Goal: Information Seeking & Learning: Learn about a topic

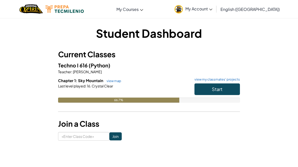
click at [234, 88] on button "Start" at bounding box center [217, 89] width 45 height 12
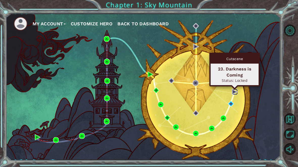
click at [233, 91] on img at bounding box center [235, 92] width 6 height 6
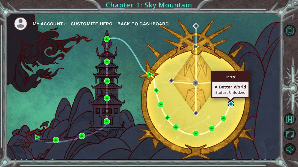
click at [233, 103] on img at bounding box center [231, 104] width 6 height 6
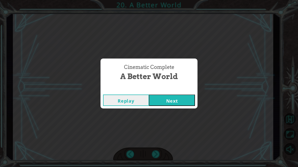
click at [173, 105] on button "Next" at bounding box center [172, 99] width 46 height 11
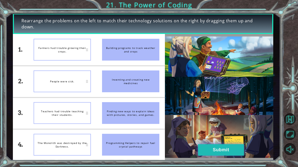
click at [222, 146] on button "Submit" at bounding box center [221, 149] width 46 height 11
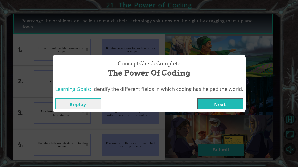
click at [220, 105] on button "Next" at bounding box center [220, 103] width 46 height 11
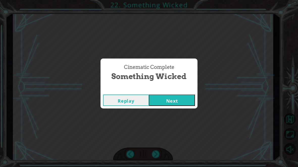
click at [186, 103] on button "Next" at bounding box center [172, 99] width 46 height 11
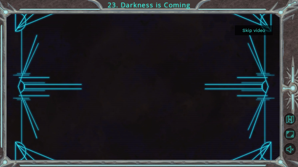
click at [254, 28] on button "Skip video" at bounding box center [254, 30] width 38 height 10
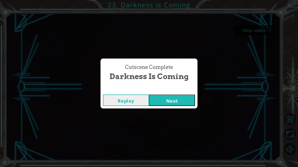
click at [169, 95] on button "Next" at bounding box center [172, 99] width 46 height 11
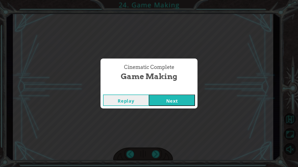
click at [172, 97] on button "Next" at bounding box center [172, 99] width 46 height 11
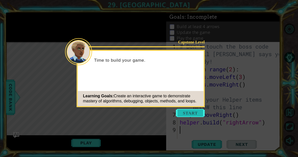
click at [191, 114] on button "Start" at bounding box center [190, 113] width 29 height 8
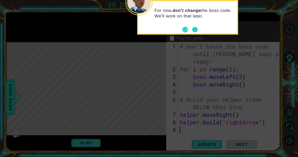
click at [198, 27] on button "Next" at bounding box center [195, 30] width 6 height 6
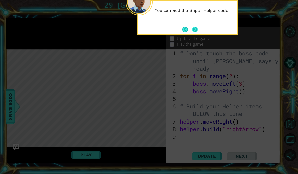
click at [197, 28] on button "Next" at bounding box center [195, 30] width 6 height 6
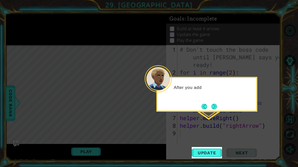
click at [214, 122] on icon at bounding box center [149, 83] width 298 height 167
click at [216, 103] on button "Next" at bounding box center [215, 106] width 6 height 6
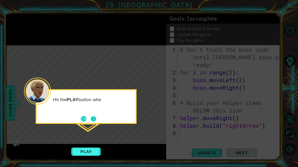
click at [96, 121] on button "Next" at bounding box center [94, 119] width 6 height 6
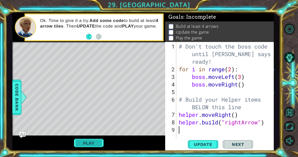
click at [84, 143] on button "Play" at bounding box center [89, 143] width 30 height 10
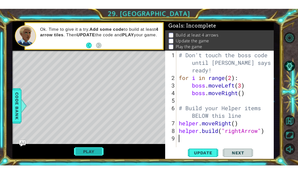
scroll to position [1, 0]
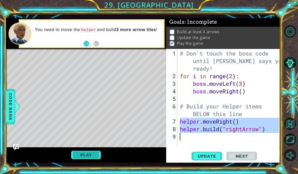
type textarea "abcde fg"
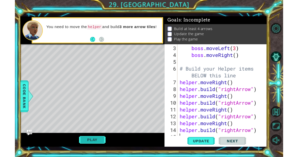
scroll to position [30, 0]
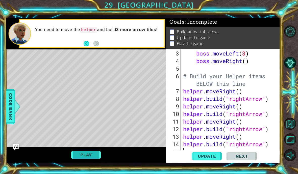
click at [85, 151] on button "Play" at bounding box center [86, 155] width 30 height 10
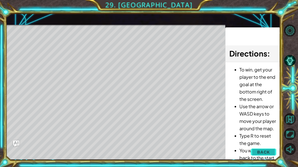
click at [270, 150] on span "Back" at bounding box center [263, 151] width 13 height 5
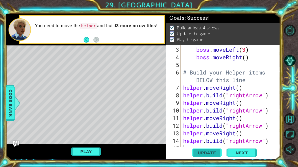
click at [214, 155] on button "Update" at bounding box center [207, 152] width 30 height 11
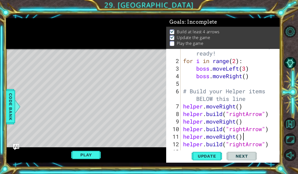
scroll to position [15, 0]
click at [215, 156] on span "Update" at bounding box center [207, 156] width 29 height 5
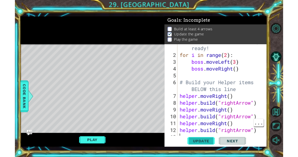
scroll to position [0, 0]
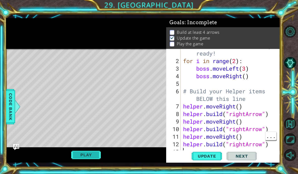
click at [94, 153] on button "Play" at bounding box center [86, 155] width 30 height 10
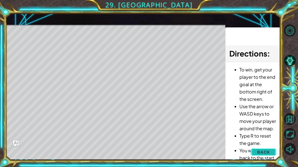
click at [267, 153] on span "Back" at bounding box center [263, 151] width 13 height 5
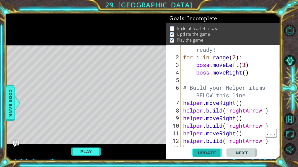
click at [216, 155] on button "Update" at bounding box center [207, 152] width 30 height 11
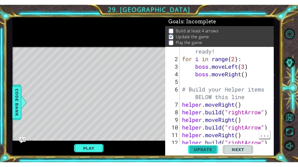
scroll to position [1, 0]
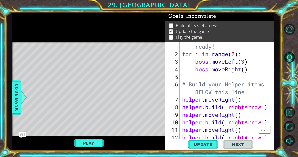
click at [249, 143] on button "Next" at bounding box center [238, 144] width 30 height 11
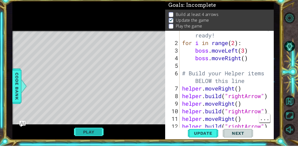
click at [91, 138] on button "Play" at bounding box center [89, 143] width 30 height 10
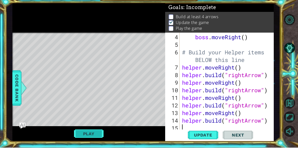
scroll to position [0, 0]
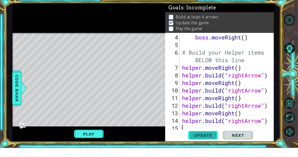
click at [212, 142] on span "Update" at bounding box center [203, 144] width 29 height 5
click at [81, 138] on button "Play" at bounding box center [89, 143] width 30 height 10
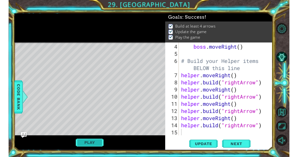
scroll to position [38, 0]
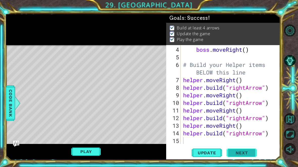
click at [239, 151] on span "Next" at bounding box center [242, 152] width 22 height 5
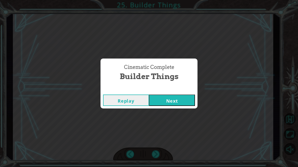
click at [178, 98] on button "Next" at bounding box center [172, 99] width 46 height 11
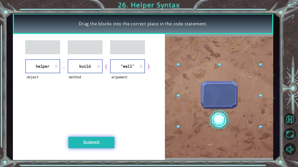
click at [79, 144] on button "Submit" at bounding box center [91, 141] width 46 height 11
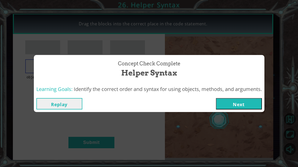
click at [250, 103] on button "Next" at bounding box center [239, 103] width 46 height 11
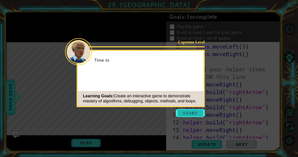
click at [193, 110] on button "Start" at bounding box center [190, 113] width 29 height 8
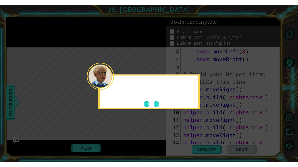
scroll to position [30, 0]
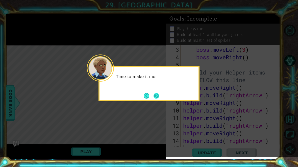
click at [156, 98] on button "Next" at bounding box center [157, 96] width 6 height 6
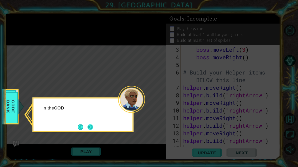
click at [88, 128] on button "Next" at bounding box center [90, 127] width 6 height 6
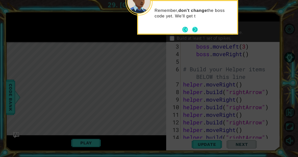
click at [197, 29] on button "Next" at bounding box center [195, 30] width 6 height 6
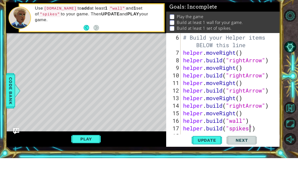
scroll to position [9, 29]
click at [86, 150] on button "Play" at bounding box center [86, 155] width 30 height 10
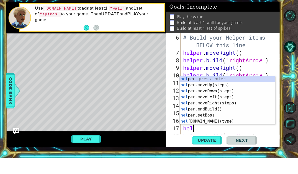
scroll to position [9, 19]
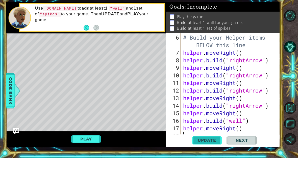
click at [214, 151] on button "Update" at bounding box center [207, 156] width 30 height 11
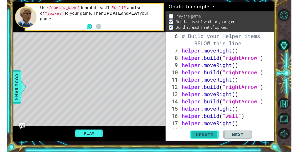
scroll to position [0, 0]
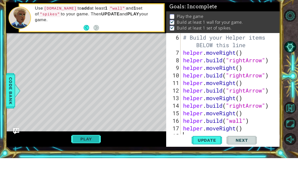
click at [84, 150] on button "Play" at bounding box center [86, 155] width 30 height 10
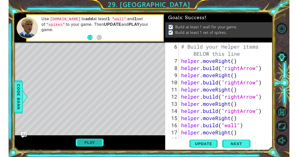
scroll to position [0, 0]
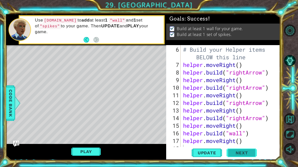
click at [243, 155] on span "Next" at bounding box center [242, 152] width 22 height 5
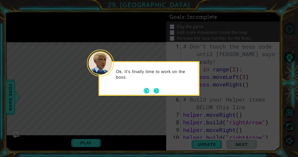
click at [158, 90] on button "Next" at bounding box center [157, 91] width 6 height 6
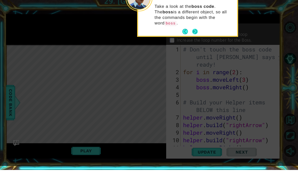
click at [197, 33] on button "Next" at bounding box center [195, 36] width 6 height 6
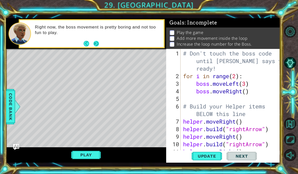
click at [98, 44] on button "Next" at bounding box center [97, 44] width 6 height 6
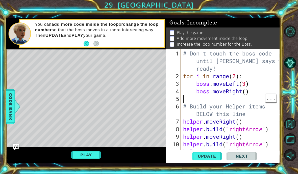
click at [245, 93] on div "# Don't touch the boss code until [PERSON_NAME] says you're ready! for i in ran…" at bounding box center [232, 118] width 100 height 136
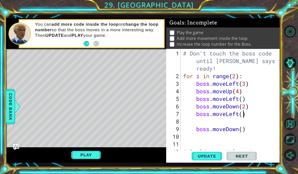
scroll to position [9, 12]
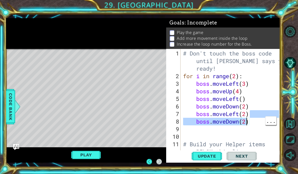
click at [264, 128] on div "# Don't touch the boss code until [PERSON_NAME] says you're ready! for i in ran…" at bounding box center [232, 118] width 100 height 136
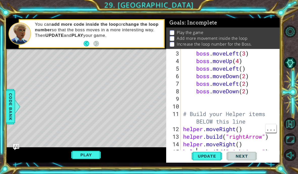
scroll to position [30, 0]
click at [217, 155] on span "Update" at bounding box center [207, 156] width 29 height 5
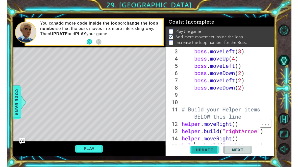
scroll to position [0, 0]
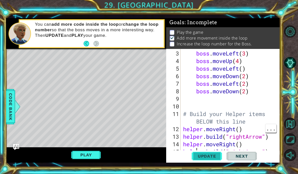
click at [215, 154] on span "Update" at bounding box center [207, 156] width 29 height 5
click at [77, 155] on button "Play" at bounding box center [86, 155] width 30 height 10
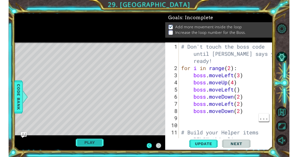
scroll to position [0, 0]
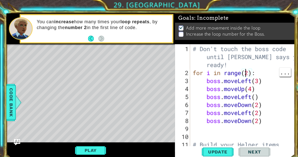
click at [235, 69] on div "# Don't touch the boss code until [PERSON_NAME] says you're ready! for i in ran…" at bounding box center [232, 111] width 100 height 136
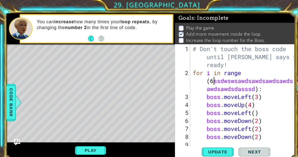
type textarea "abcde fg"
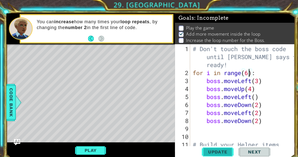
click at [211, 144] on span "Update" at bounding box center [207, 144] width 29 height 5
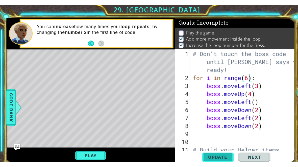
scroll to position [1, 0]
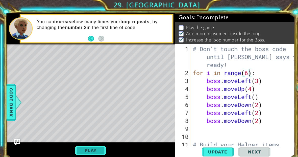
click at [79, 142] on button "Play" at bounding box center [86, 143] width 30 height 10
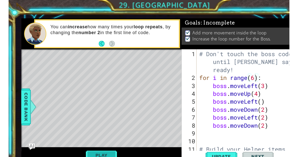
scroll to position [0, 0]
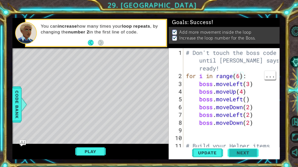
click at [245, 149] on span "Next" at bounding box center [238, 149] width 22 height 5
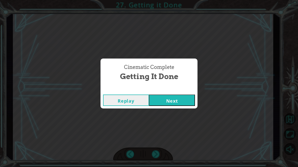
click at [172, 103] on button "Next" at bounding box center [172, 99] width 46 height 11
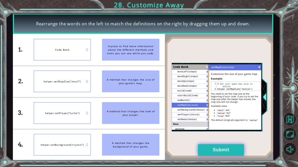
click at [217, 150] on button "Submit" at bounding box center [221, 149] width 46 height 11
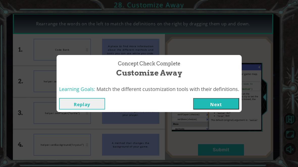
click at [212, 108] on button "Next" at bounding box center [216, 103] width 46 height 11
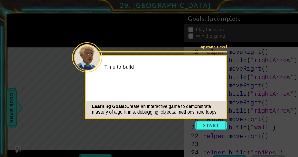
scroll to position [106, 0]
click at [175, 118] on icon at bounding box center [149, 83] width 298 height 167
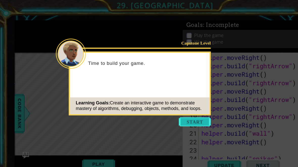
click at [168, 107] on button "Start" at bounding box center [176, 110] width 29 height 8
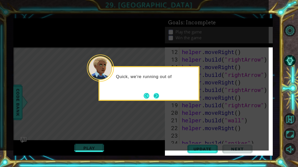
click at [159, 97] on button "Next" at bounding box center [157, 96] width 6 height 6
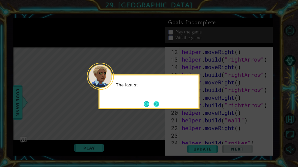
click at [156, 104] on button "Next" at bounding box center [157, 104] width 6 height 6
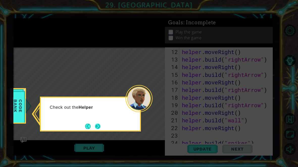
click at [96, 126] on button "Next" at bounding box center [98, 126] width 6 height 6
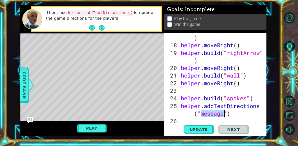
scroll to position [167, 0]
click at [201, 135] on button "Update" at bounding box center [199, 140] width 30 height 10
type textarea "abcde fg"
click at [81, 134] on button "Play" at bounding box center [92, 139] width 30 height 10
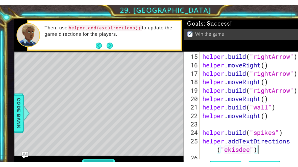
scroll to position [129, 0]
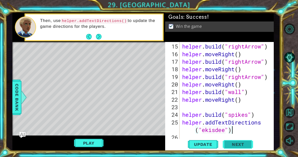
click at [242, 145] on span "Next" at bounding box center [238, 144] width 22 height 5
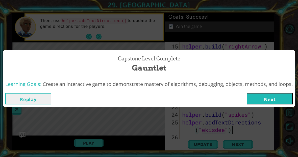
click at [275, 96] on button "Next" at bounding box center [270, 98] width 46 height 11
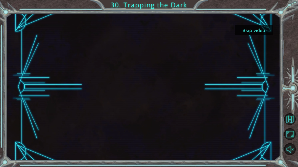
click at [250, 29] on button "Skip video" at bounding box center [254, 30] width 38 height 10
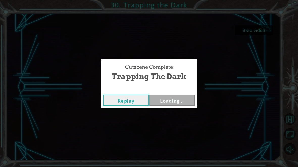
click at [252, 31] on div "Cutscene Complete Trapping the Dark Replay Loading..." at bounding box center [149, 83] width 298 height 167
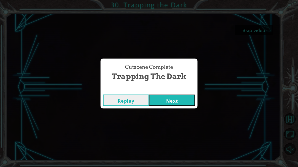
click at [128, 101] on button "Replay" at bounding box center [126, 99] width 46 height 11
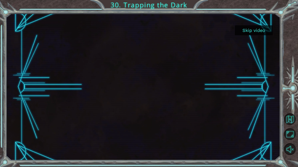
click at [252, 30] on button "Skip video" at bounding box center [254, 30] width 38 height 10
click at [252, 0] on div "Skip video 30. Trapping the Dark" at bounding box center [149, 0] width 298 height 0
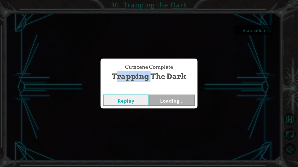
click at [252, 30] on div "Cutscene Complete Trapping the Dark Replay Loading..." at bounding box center [149, 83] width 298 height 167
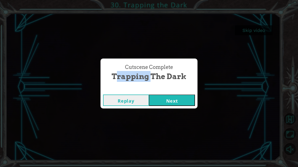
click at [172, 104] on button "Next" at bounding box center [172, 99] width 46 height 11
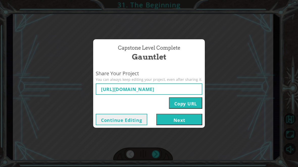
type input "[URL][DOMAIN_NAME]"
click at [164, 120] on button "Next" at bounding box center [179, 118] width 46 height 11
